Goal: Task Accomplishment & Management: Use online tool/utility

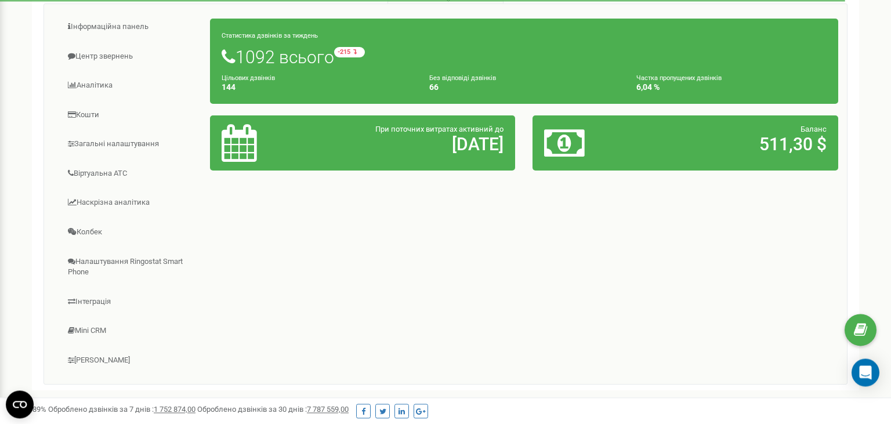
scroll to position [183, 0]
click at [124, 299] on link "Інтеграція" at bounding box center [132, 302] width 158 height 28
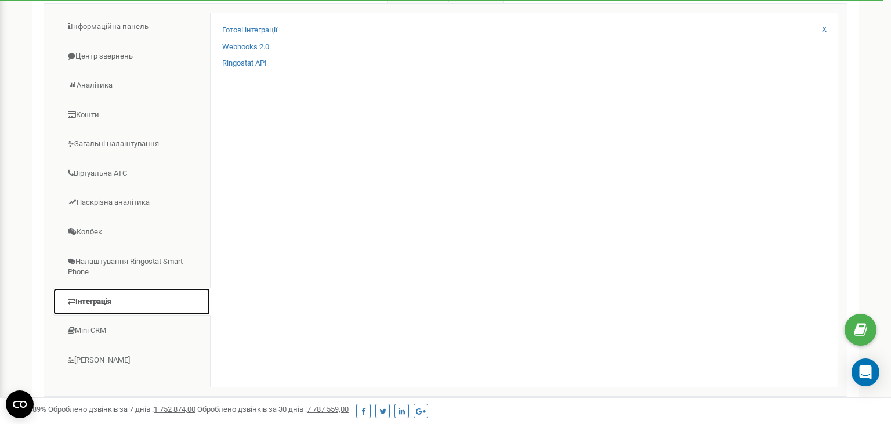
scroll to position [122, 0]
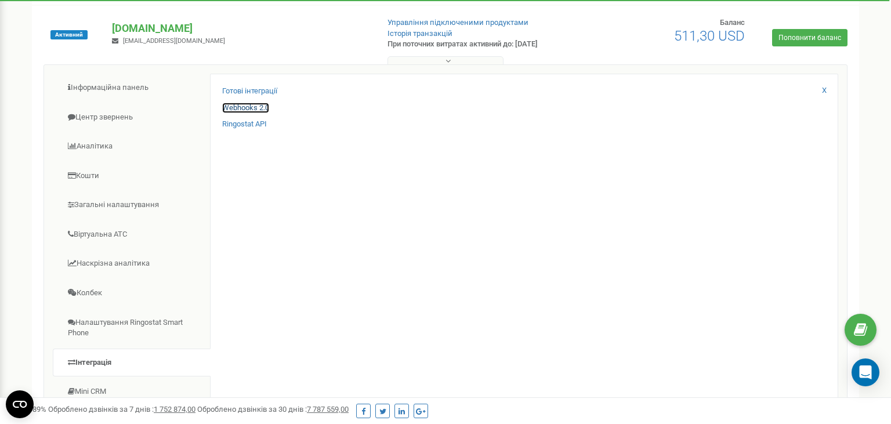
click at [256, 107] on link "Webhooks 2.0" at bounding box center [245, 108] width 47 height 11
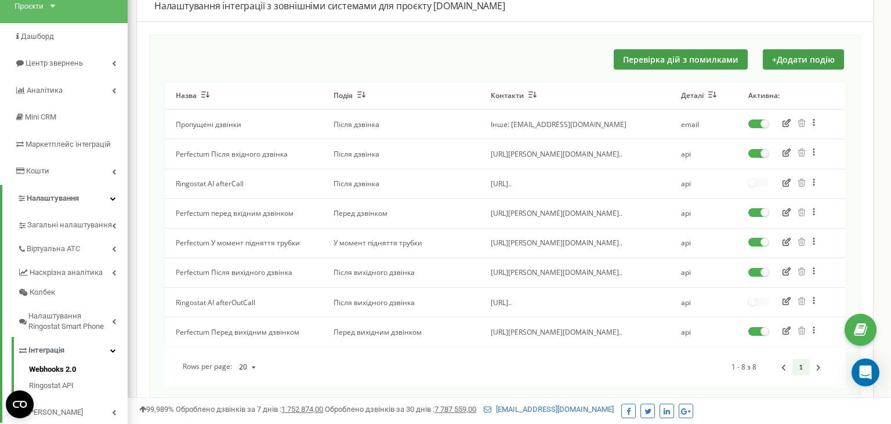
scroll to position [88, 0]
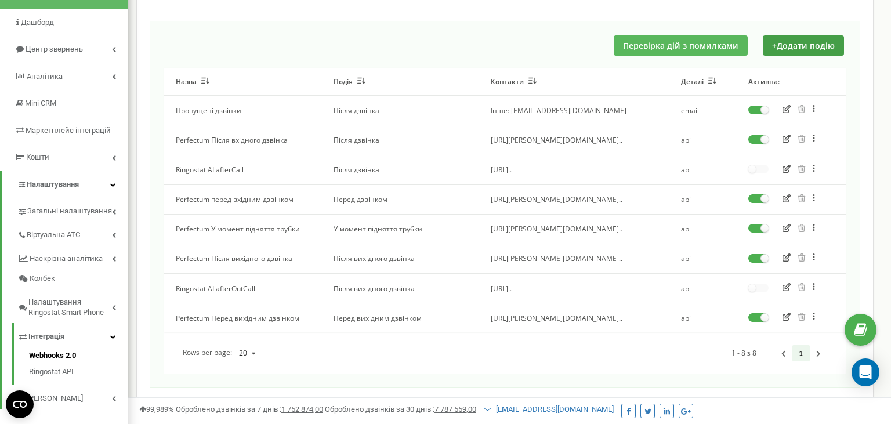
click at [659, 52] on button "Перевірка дій з помилками" at bounding box center [681, 45] width 134 height 20
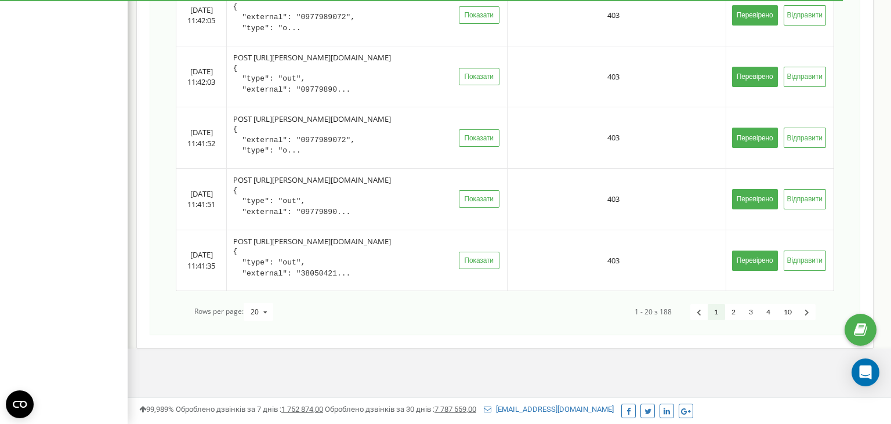
scroll to position [1330, 0]
click at [730, 310] on link "2" at bounding box center [733, 312] width 17 height 17
click at [746, 314] on link "3" at bounding box center [750, 312] width 17 height 17
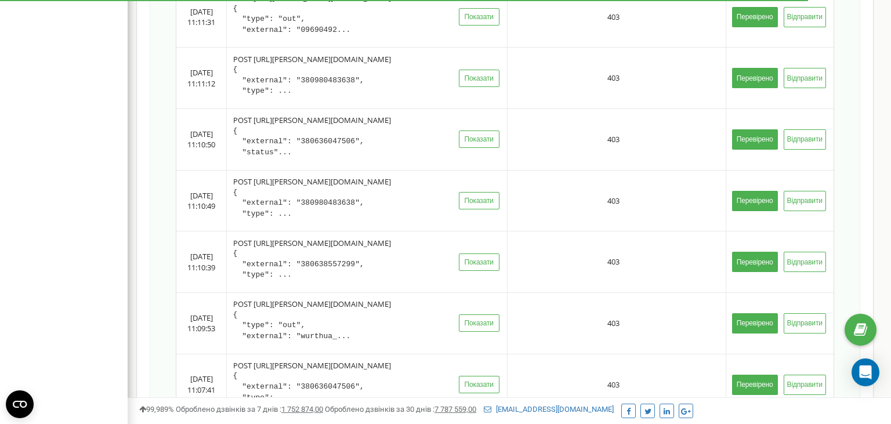
scroll to position [1308, 0]
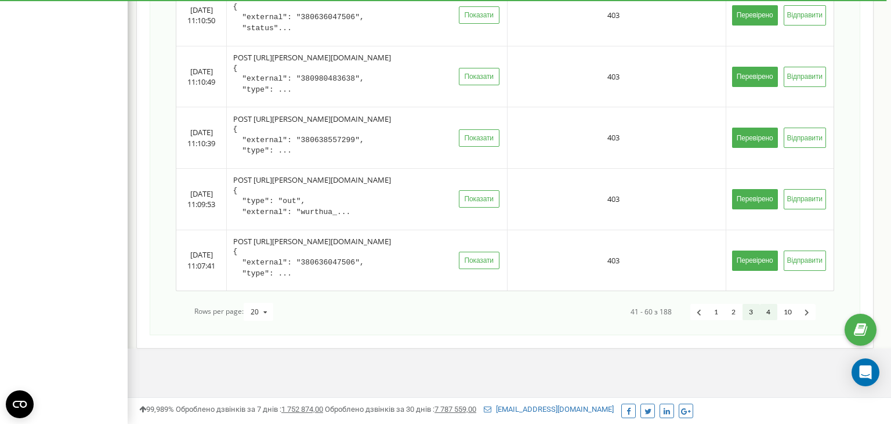
click at [774, 312] on link "4" at bounding box center [768, 312] width 17 height 17
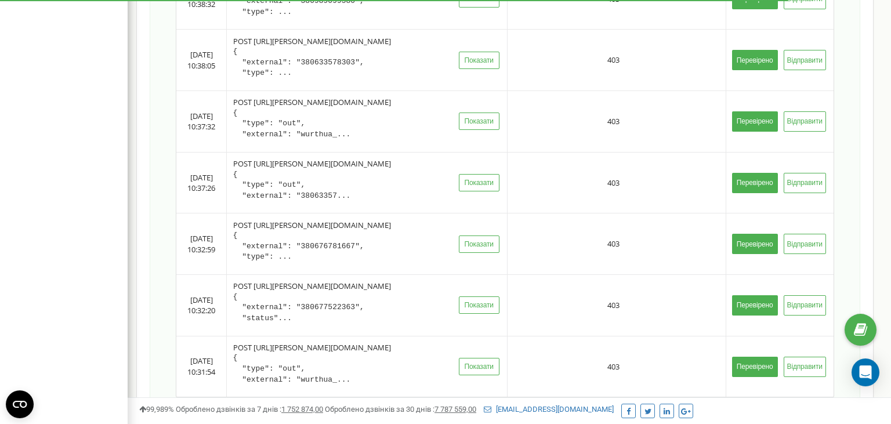
scroll to position [1308, 0]
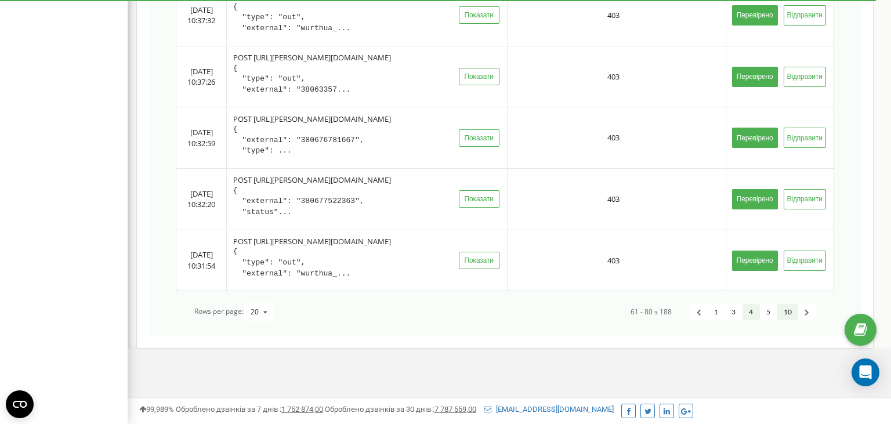
click at [792, 310] on link "10" at bounding box center [787, 312] width 21 height 17
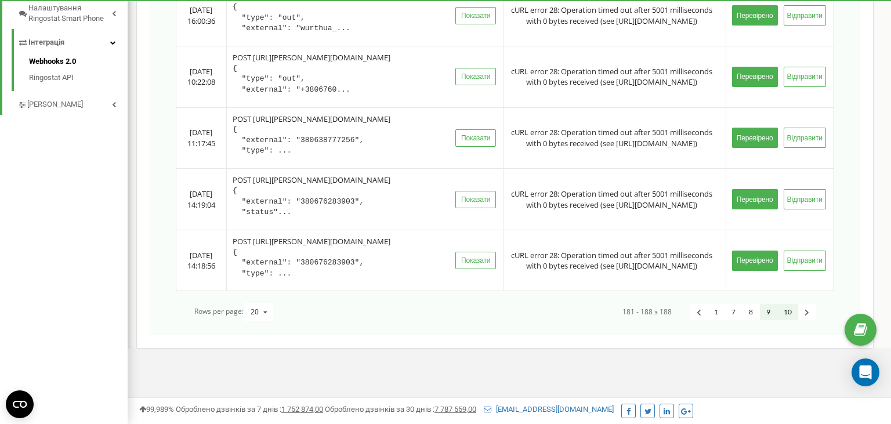
click at [767, 310] on link "9" at bounding box center [768, 312] width 17 height 17
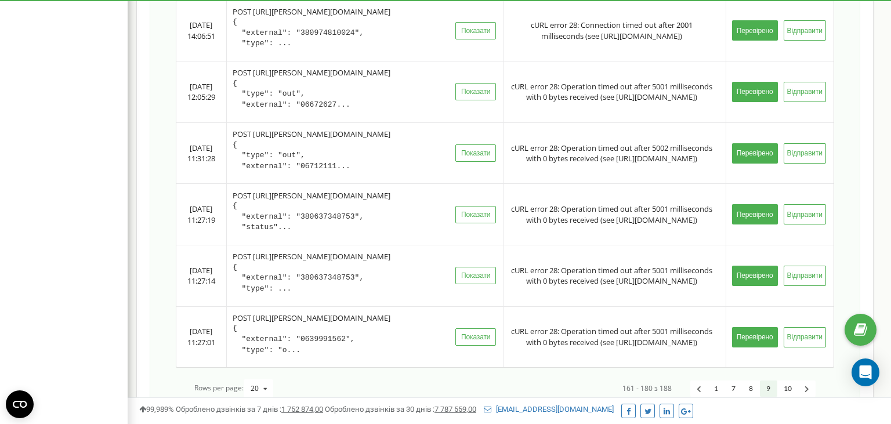
scroll to position [1330, 0]
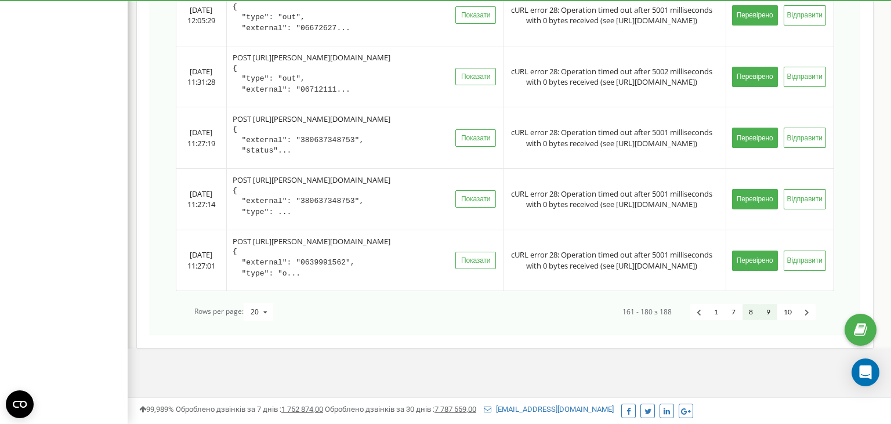
click at [748, 313] on link "8" at bounding box center [750, 312] width 17 height 17
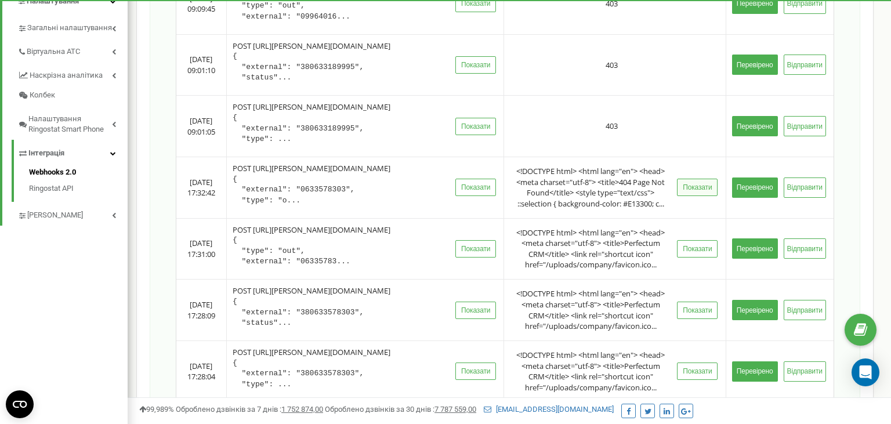
click at [681, 196] on button "Показати" at bounding box center [697, 187] width 41 height 17
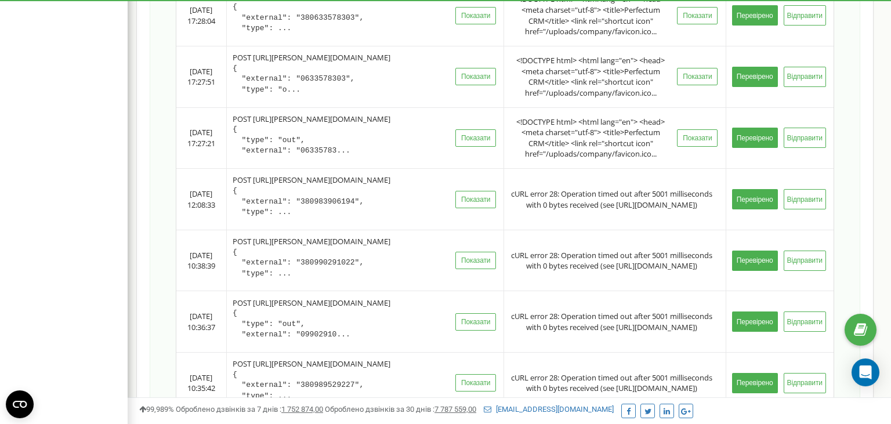
scroll to position [884, 0]
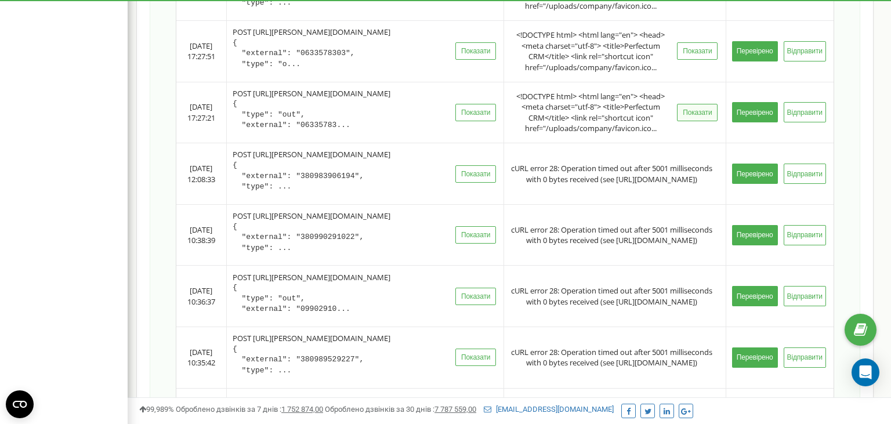
click at [688, 121] on button "Показати" at bounding box center [697, 112] width 41 height 17
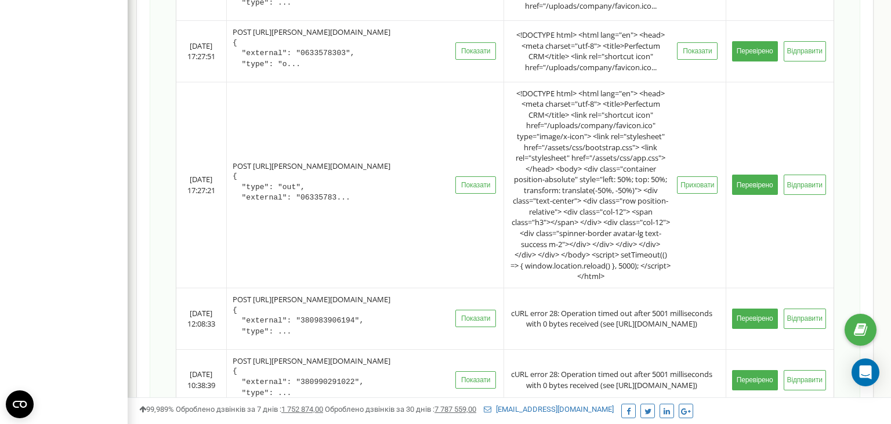
drag, startPoint x: 514, startPoint y: 188, endPoint x: 623, endPoint y: 363, distance: 205.8
click at [617, 282] on div "<!DOCTYPE html> <html lang="en"> <head> <meta charset="utf-8"> <title>Perfectum…" at bounding box center [593, 185] width 167 height 194
copy div "<!DOCTYPE html> <html lang="en"> <head> <meta charset="utf-8"> <title>Perfectum…"
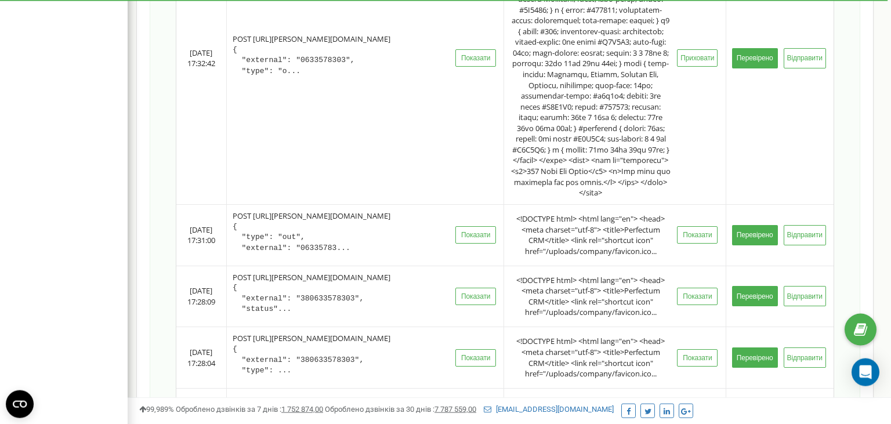
scroll to position [517, 0]
click at [686, 243] on button "Показати" at bounding box center [697, 234] width 41 height 17
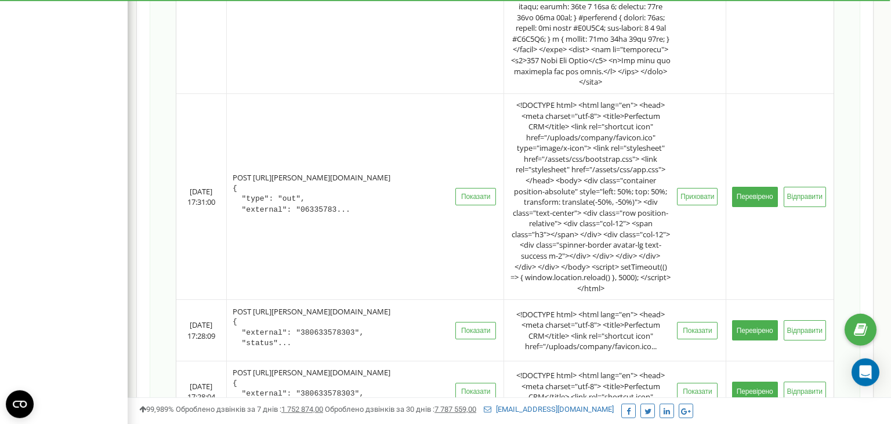
scroll to position [639, 0]
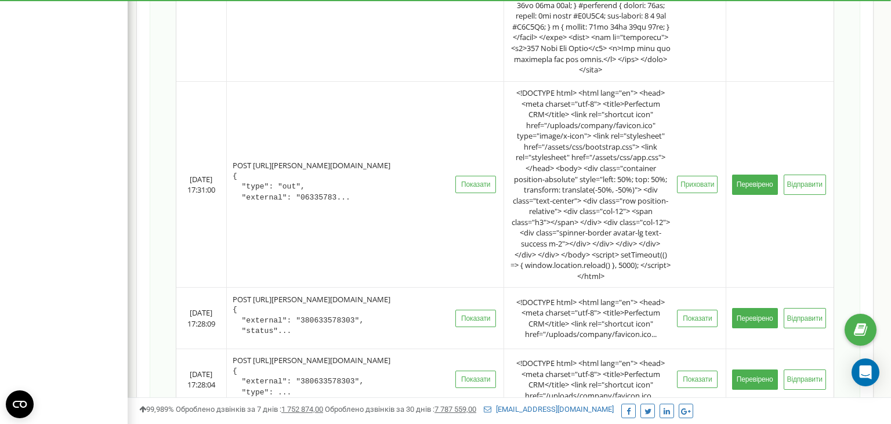
drag, startPoint x: 613, startPoint y: 326, endPoint x: 513, endPoint y: 148, distance: 204.1
click at [513, 148] on div "<!DOCTYPE html> <html lang="en"> <head> <meta charset="utf-8"> <title>Perfectum…" at bounding box center [593, 185] width 167 height 194
copy div "<!DOCTYPE html> <html lang="en"> <head> <meta charset="utf-8"> <title>Perfectum…"
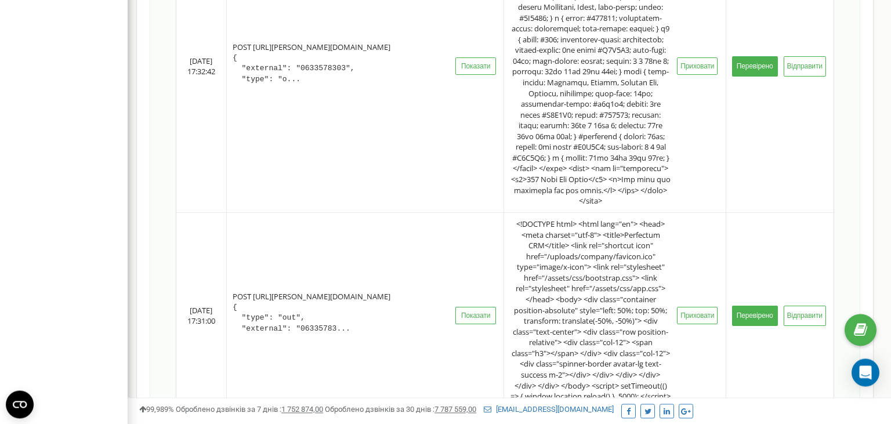
scroll to position [517, 0]
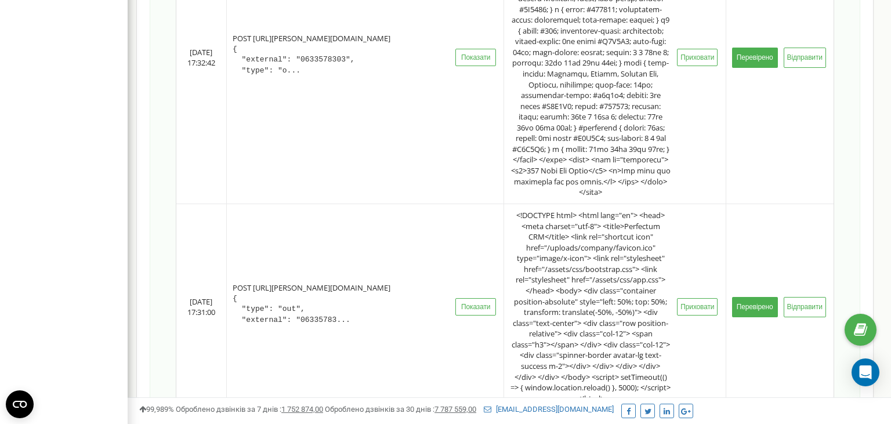
click at [592, 265] on div "<!DOCTYPE html> <html lang="en"> <head> <meta charset="utf-8"> <title>Perfectum…" at bounding box center [593, 307] width 167 height 194
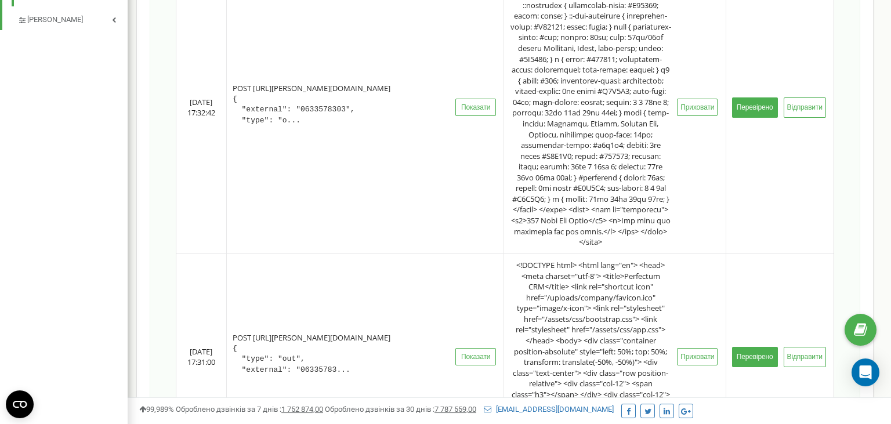
scroll to position [333, 0]
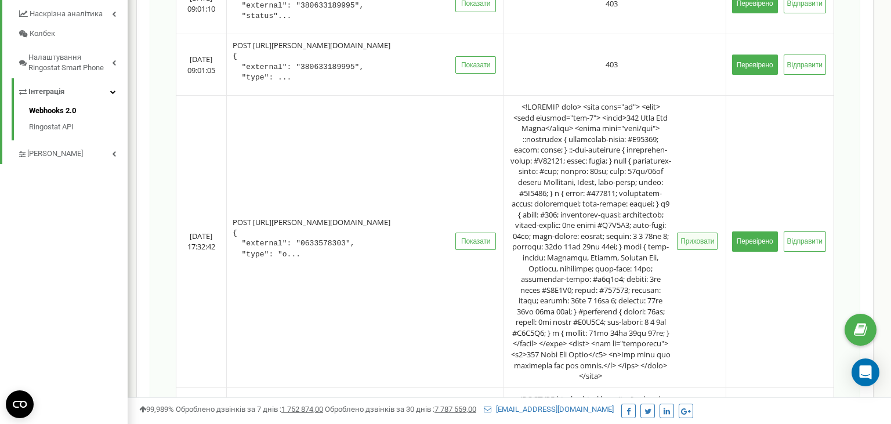
click at [689, 250] on button "Приховати" at bounding box center [697, 241] width 41 height 17
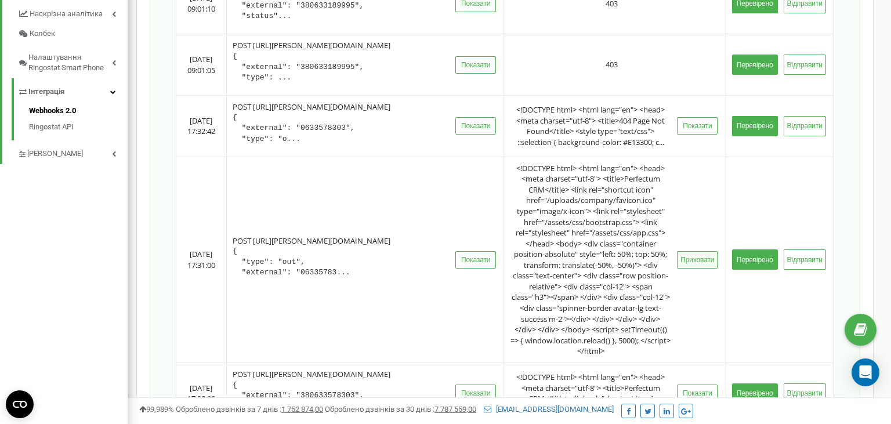
click at [684, 269] on button "Приховати" at bounding box center [697, 259] width 41 height 17
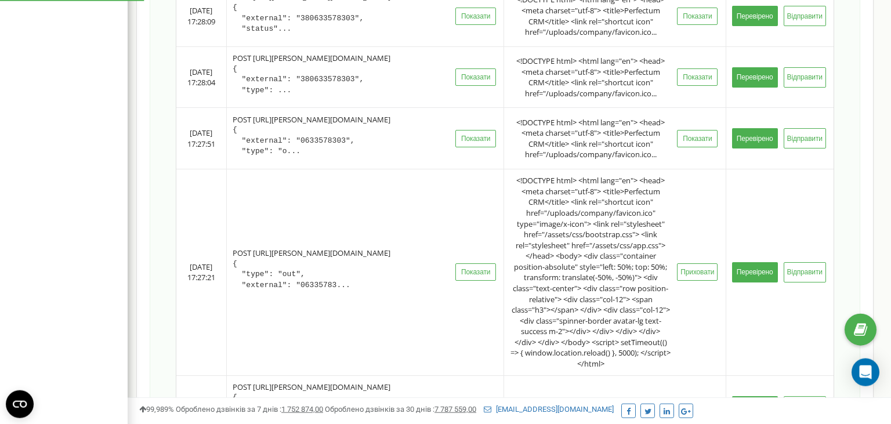
scroll to position [578, 0]
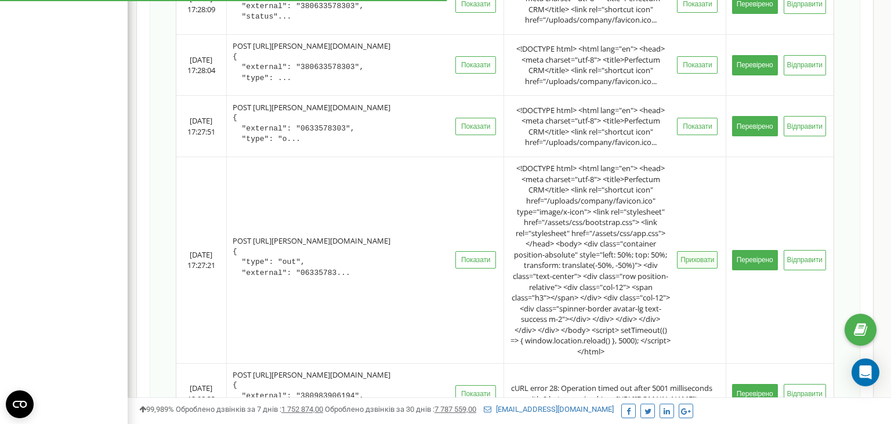
click at [700, 269] on button "Приховати" at bounding box center [697, 259] width 41 height 17
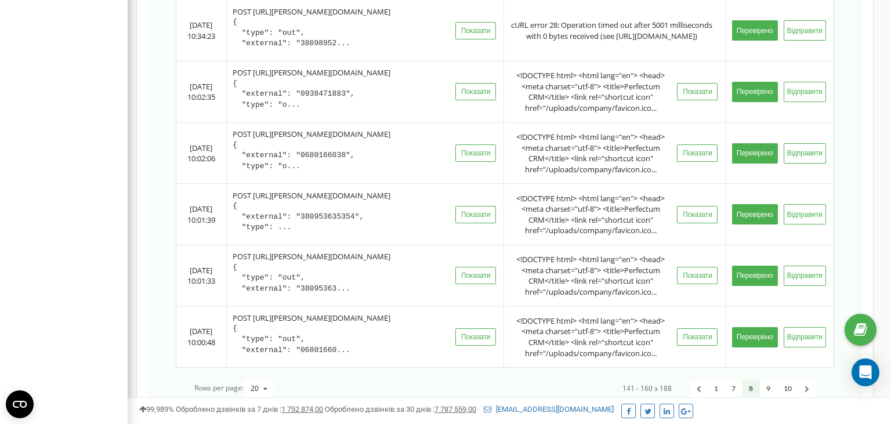
scroll to position [1330, 0]
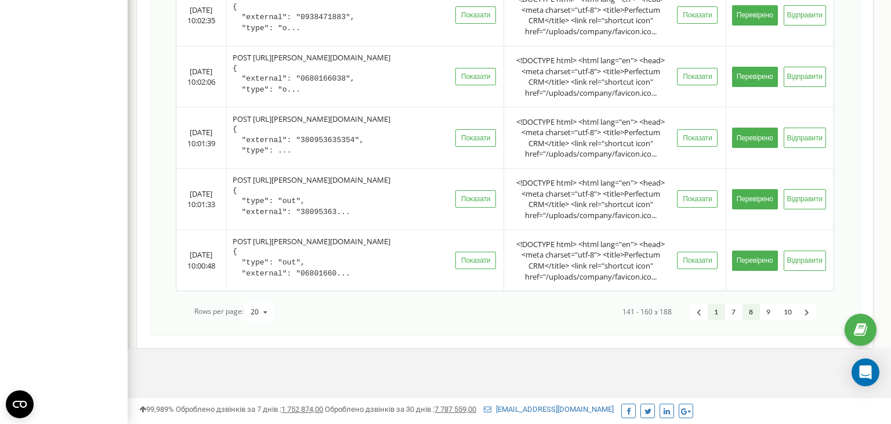
click at [720, 314] on link "1" at bounding box center [716, 312] width 17 height 17
